Goal: Information Seeking & Learning: Learn about a topic

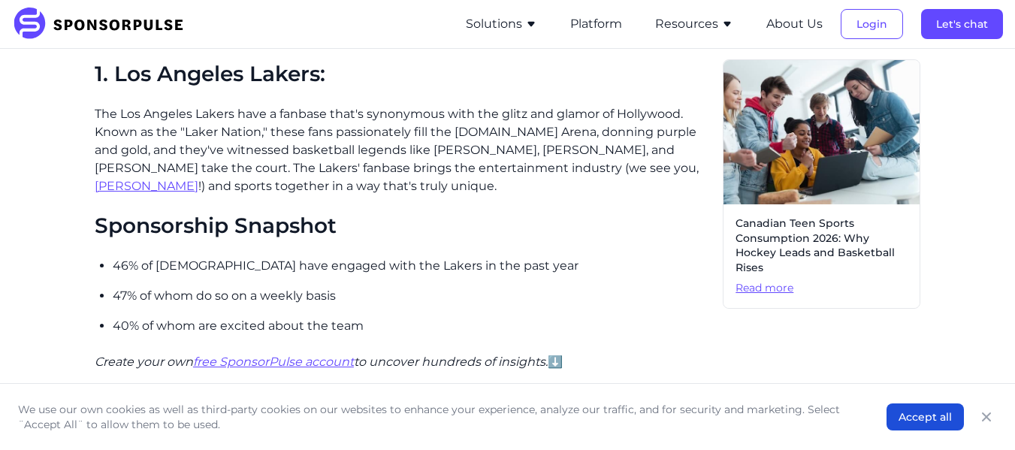
scroll to position [847, 0]
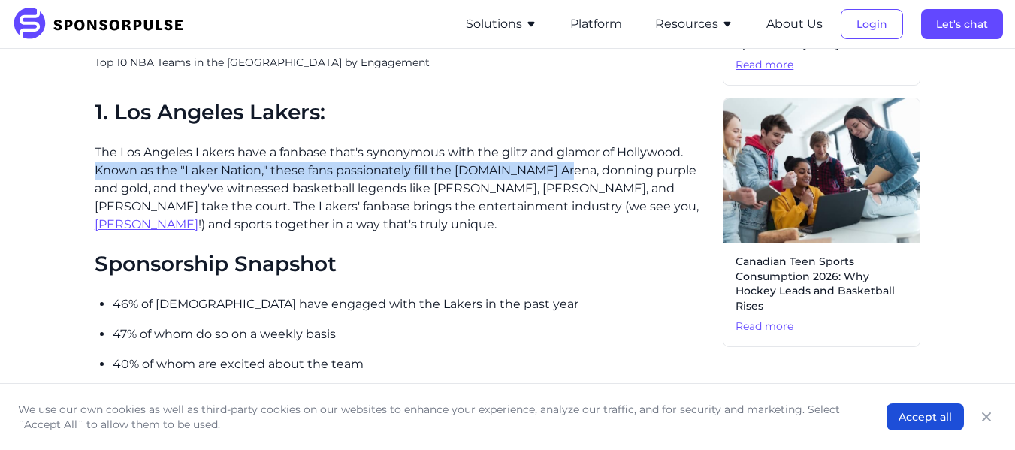
drag, startPoint x: 92, startPoint y: 164, endPoint x: 563, endPoint y: 165, distance: 471.0
copy p "Known as the "Laker Nation," these fans passionately fill the [DOMAIN_NAME] Are…"
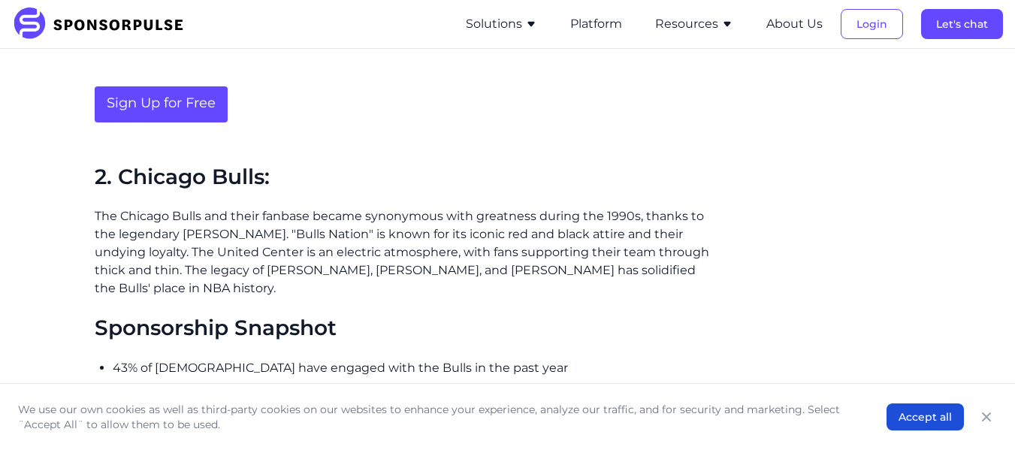
scroll to position [1244, 0]
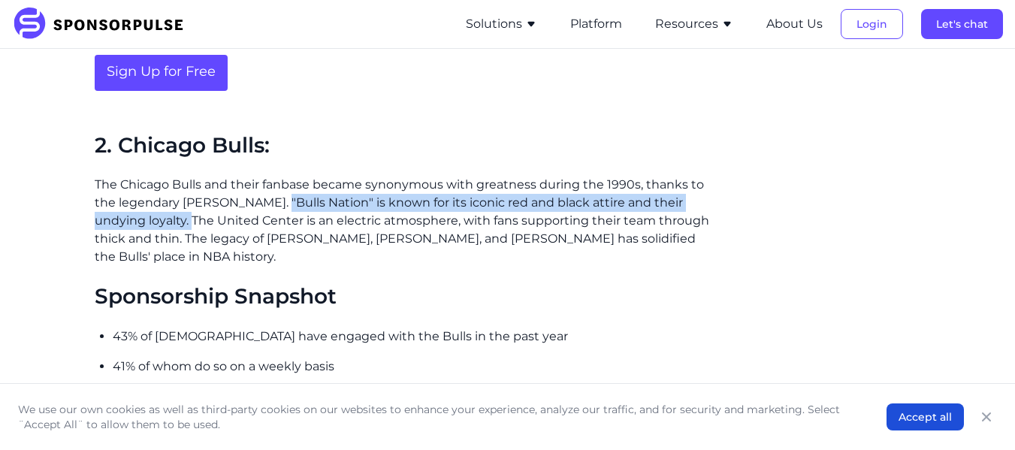
drag, startPoint x: 276, startPoint y: 201, endPoint x: 188, endPoint y: 224, distance: 91.5
click at [188, 224] on p "The Chicago Bulls and their fanbase became synonymous with greatness during the…" at bounding box center [403, 221] width 616 height 90
copy p ""Bulls Nation" is known for its iconic red and black attire and their undying l…"
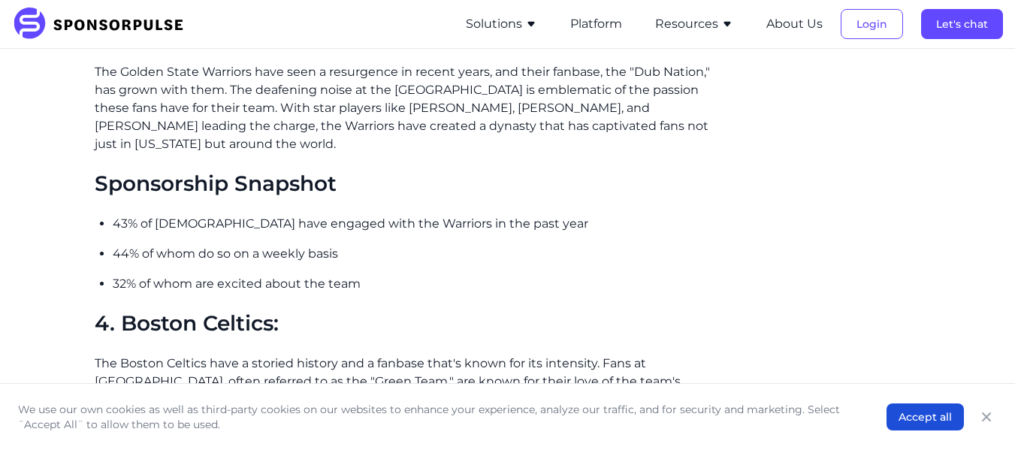
scroll to position [1615, 0]
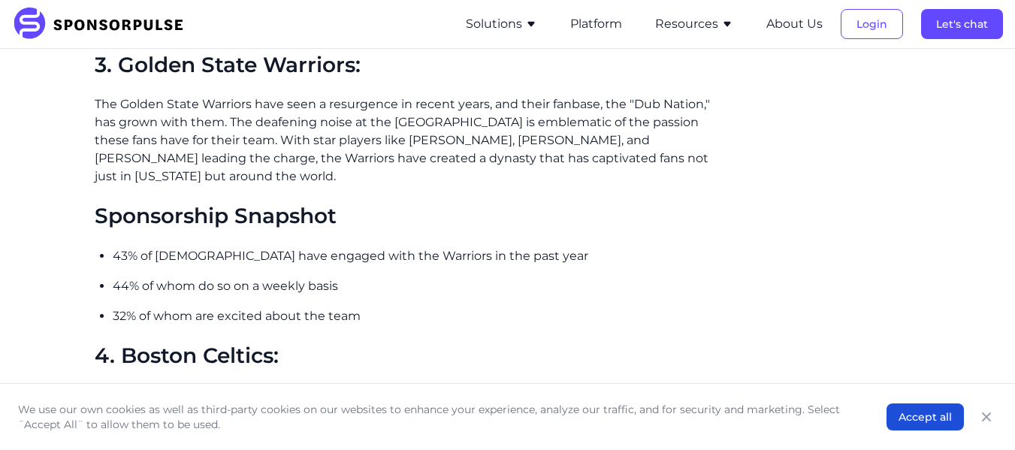
click at [605, 99] on p "The Golden State Warriors have seen a resurgence in recent years, and their fan…" at bounding box center [403, 140] width 616 height 90
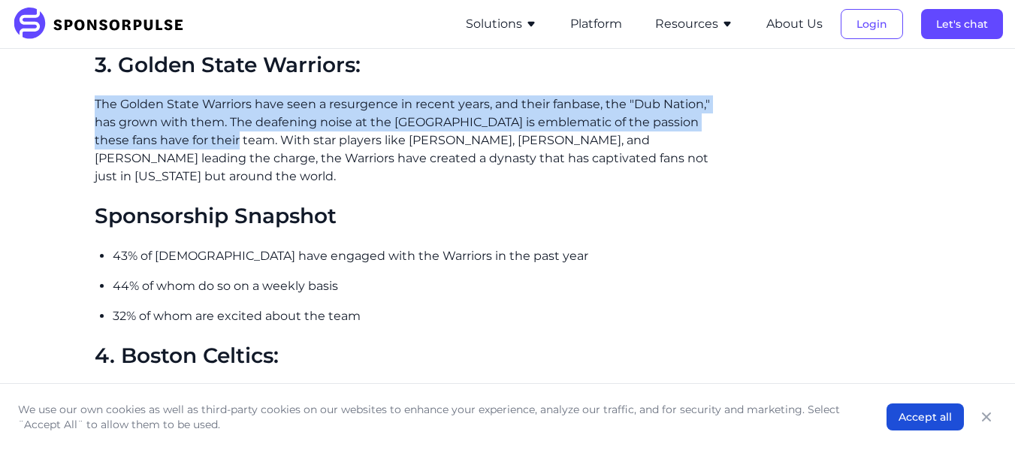
drag, startPoint x: 92, startPoint y: 99, endPoint x: 238, endPoint y: 135, distance: 150.1
copy p "The Golden State Warriors have seen a resurgence in recent years, and their fan…"
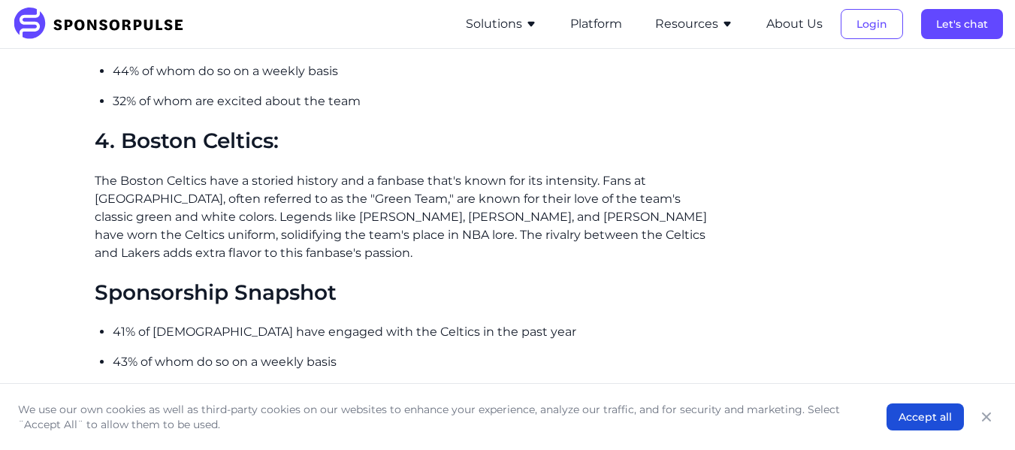
scroll to position [1873, 0]
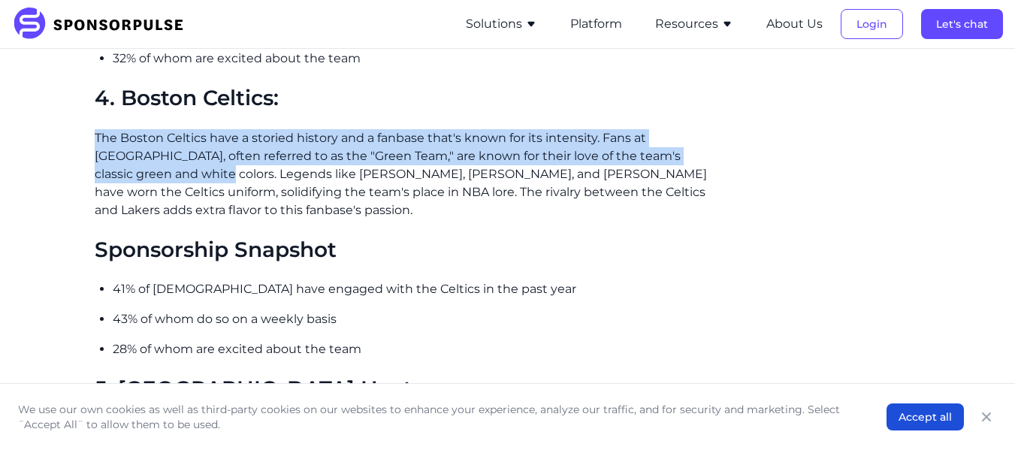
drag, startPoint x: 89, startPoint y: 134, endPoint x: 170, endPoint y: 178, distance: 91.4
copy p "The Boston Celtics have a storied history and a fanbase that's known for its in…"
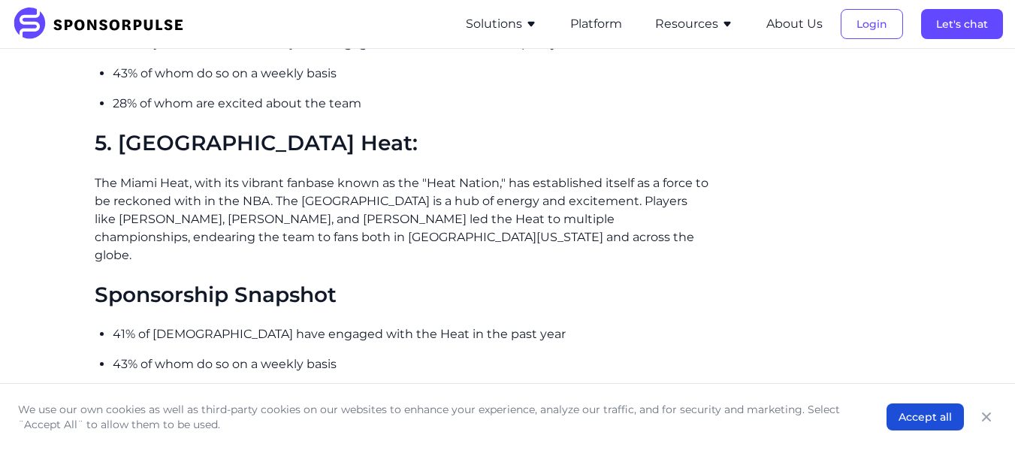
scroll to position [2137, 0]
